Goal: Task Accomplishment & Management: Manage account settings

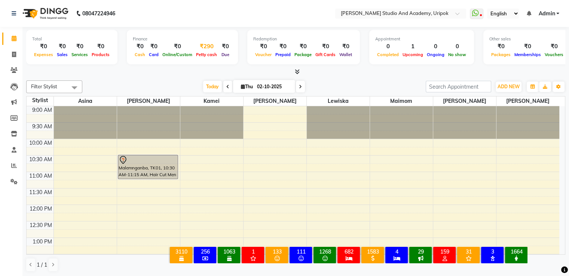
click at [205, 53] on span "Petty cash" at bounding box center [206, 54] width 25 height 5
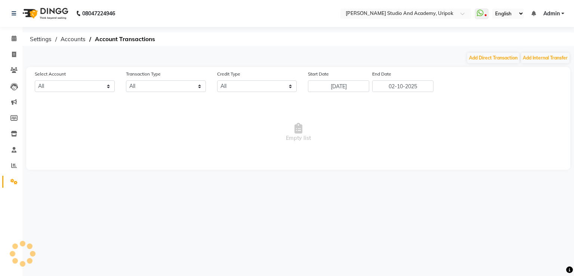
select select "3739"
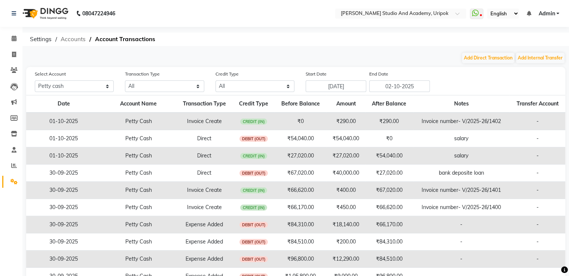
click at [74, 37] on span "Accounts" at bounding box center [73, 39] width 33 height 13
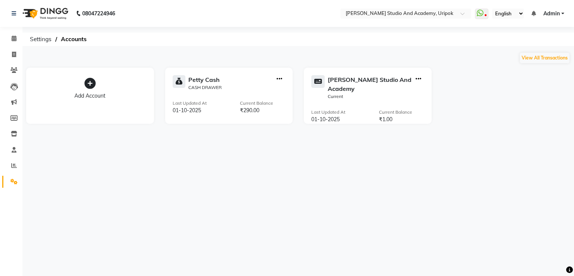
click at [56, 12] on img at bounding box center [44, 13] width 51 height 21
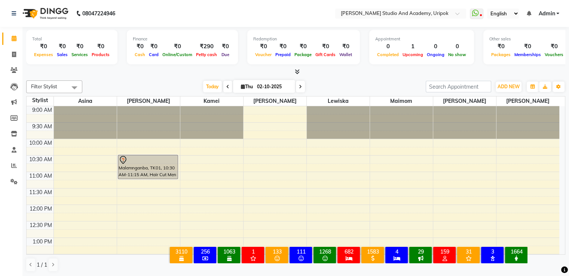
click at [226, 87] on icon at bounding box center [227, 87] width 3 height 4
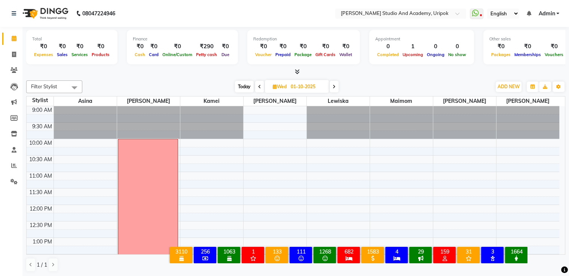
click at [250, 85] on span "Today" at bounding box center [244, 87] width 19 height 12
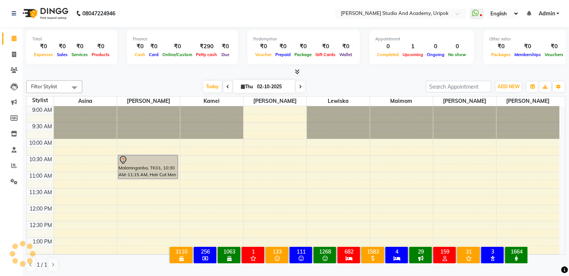
click at [226, 87] on icon at bounding box center [227, 87] width 3 height 4
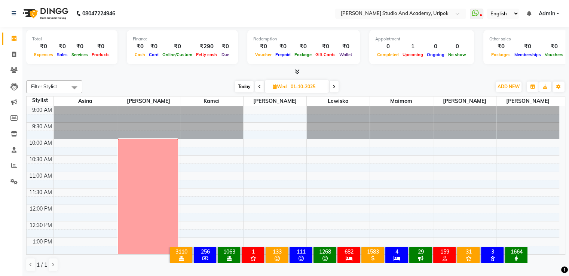
click at [297, 69] on icon at bounding box center [297, 72] width 5 height 6
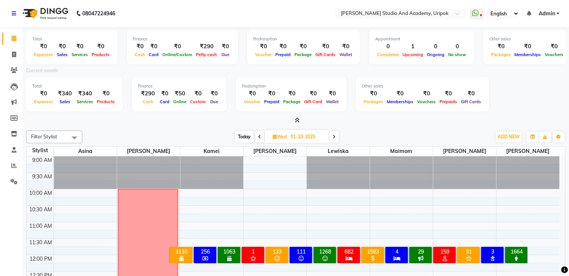
click at [296, 119] on icon at bounding box center [297, 120] width 5 height 6
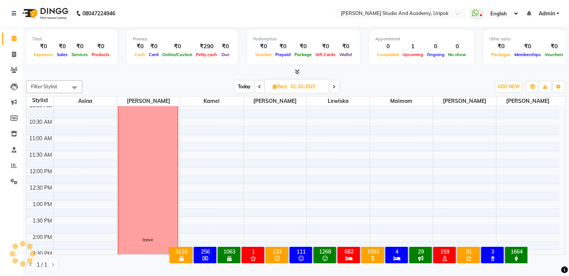
scroll to position [21, 0]
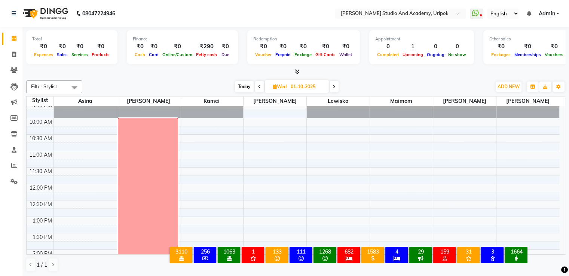
click at [336, 84] on span at bounding box center [334, 87] width 9 height 12
type input "02-10-2025"
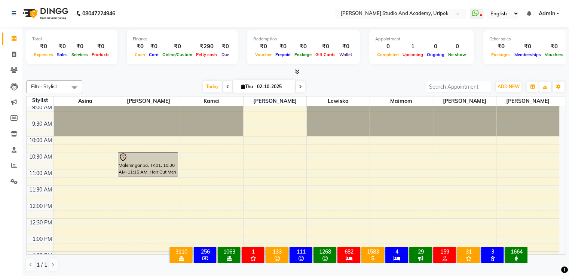
scroll to position [0, 0]
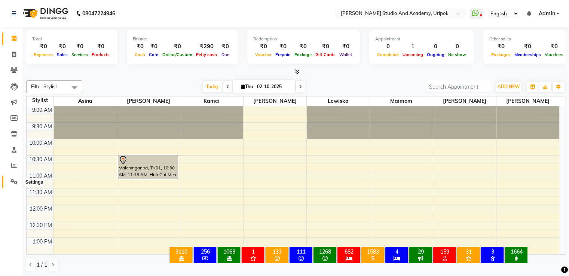
click at [10, 181] on icon at bounding box center [13, 182] width 7 height 6
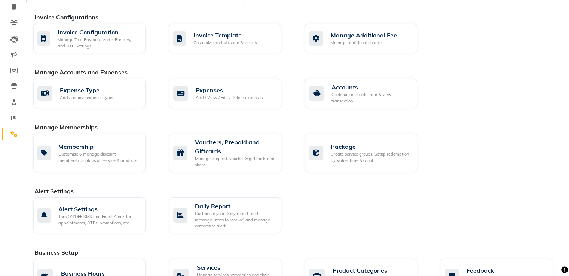
scroll to position [331, 0]
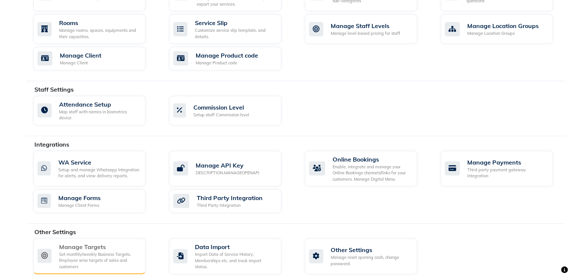
click at [51, 249] on icon at bounding box center [44, 256] width 14 height 14
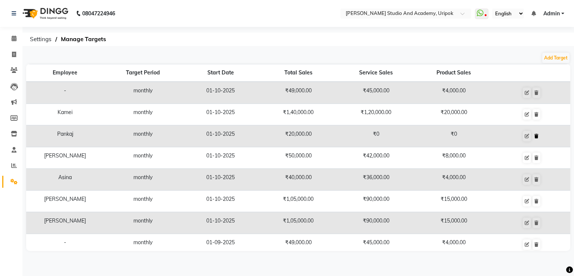
click at [535, 137] on icon at bounding box center [537, 136] width 4 height 4
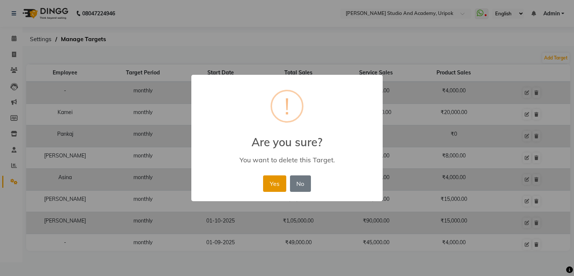
click at [278, 180] on button "Yes" at bounding box center [274, 183] width 23 height 16
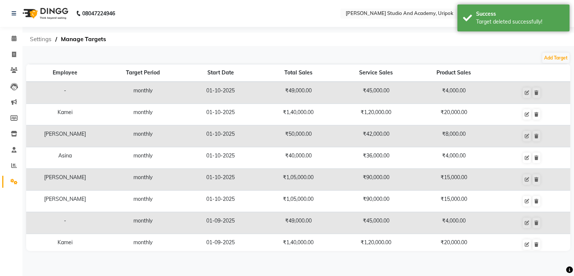
click at [41, 41] on span "Settings" at bounding box center [40, 39] width 29 height 13
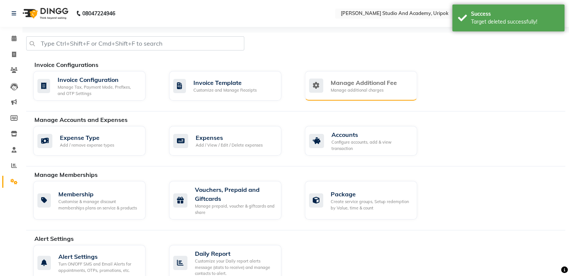
click at [386, 75] on div "Manage Additional Fee Manage additional charges" at bounding box center [361, 86] width 112 height 30
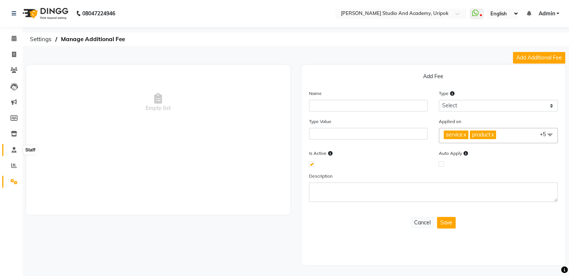
click at [13, 151] on icon at bounding box center [14, 150] width 5 height 6
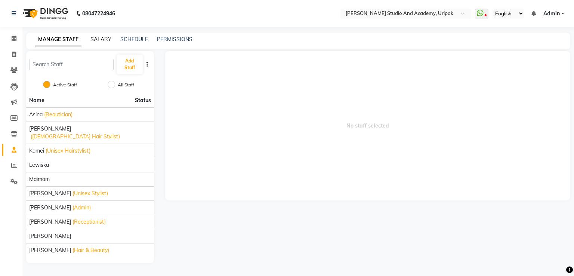
click at [108, 39] on link "SALARY" at bounding box center [101, 39] width 21 height 7
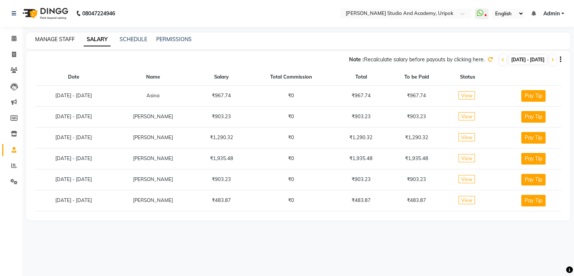
click at [62, 42] on link "MANAGE STAFF" at bounding box center [55, 39] width 40 height 7
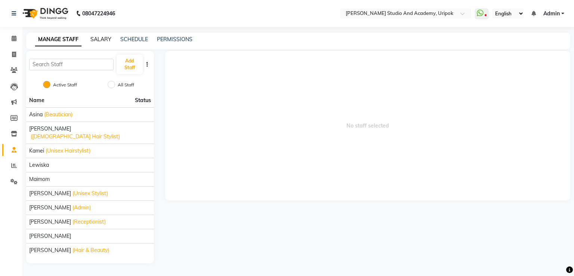
click at [99, 40] on link "SALARY" at bounding box center [101, 39] width 21 height 7
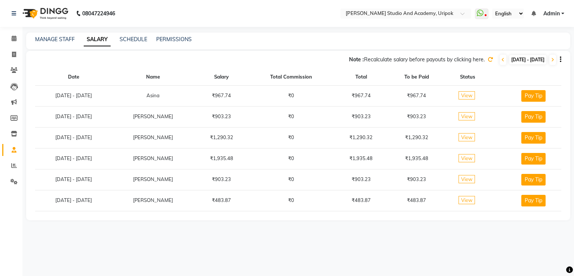
click at [52, 8] on img at bounding box center [44, 13] width 51 height 21
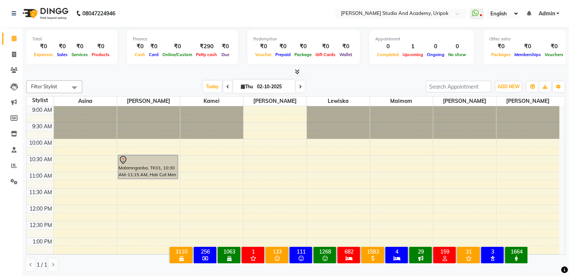
click at [226, 85] on icon at bounding box center [227, 87] width 3 height 4
type input "01-10-2025"
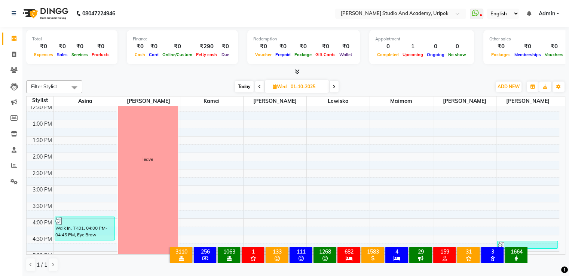
scroll to position [118, 0]
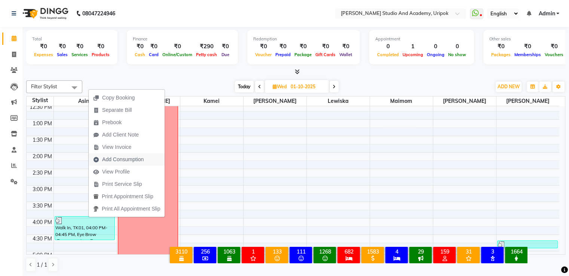
click at [114, 157] on span "Add Consumption" at bounding box center [123, 160] width 42 height 8
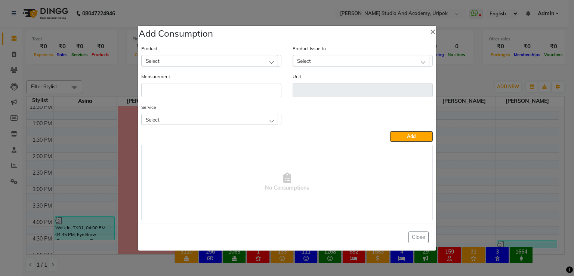
click at [261, 64] on div "Select" at bounding box center [210, 60] width 137 height 11
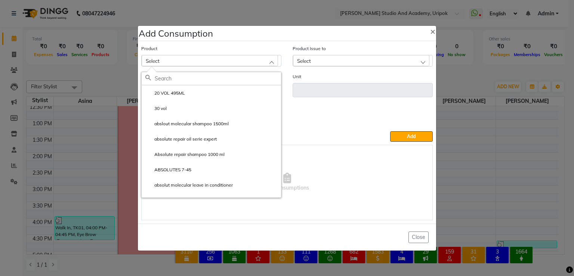
click at [274, 9] on ngb-modal-window "Add Consumption × Product Select 20 VOL 495ML 30 vol abslout molecular shampoo …" at bounding box center [287, 138] width 574 height 276
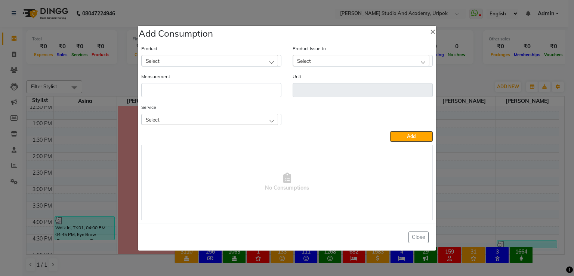
click at [265, 120] on div "Select" at bounding box center [210, 119] width 137 height 11
click at [299, 6] on ngb-modal-window "Add Consumption × Product Select 20 VOL 495ML Product Issue to Select Measureme…" at bounding box center [287, 138] width 574 height 276
click at [432, 32] on span "×" at bounding box center [432, 30] width 5 height 11
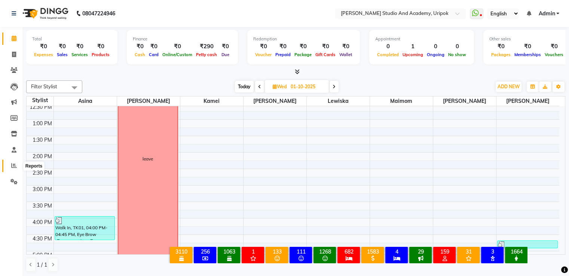
click at [10, 169] on span at bounding box center [13, 166] width 13 height 9
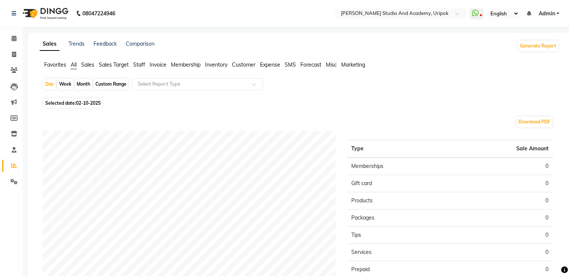
click at [91, 68] on li "Sales" at bounding box center [87, 65] width 13 height 8
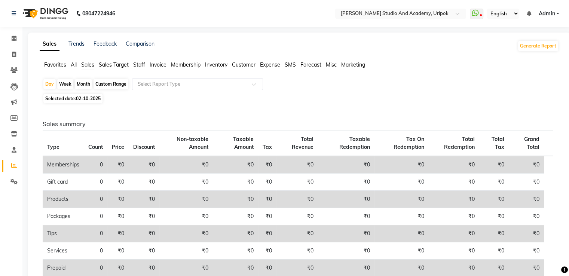
click at [105, 65] on span "Sales Target" at bounding box center [114, 64] width 30 height 7
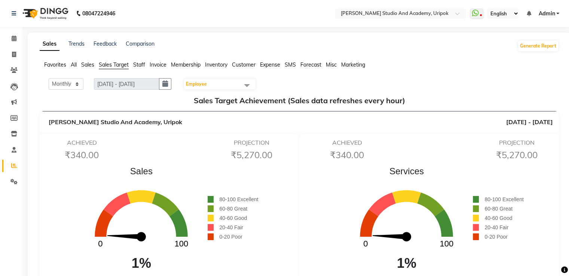
click at [270, 67] on span "Expense" at bounding box center [270, 64] width 20 height 7
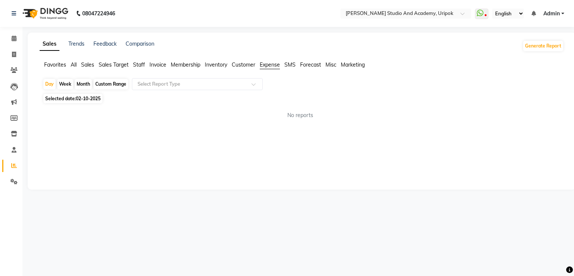
click at [55, 12] on img at bounding box center [44, 13] width 51 height 21
